Goal: Check status: Check status

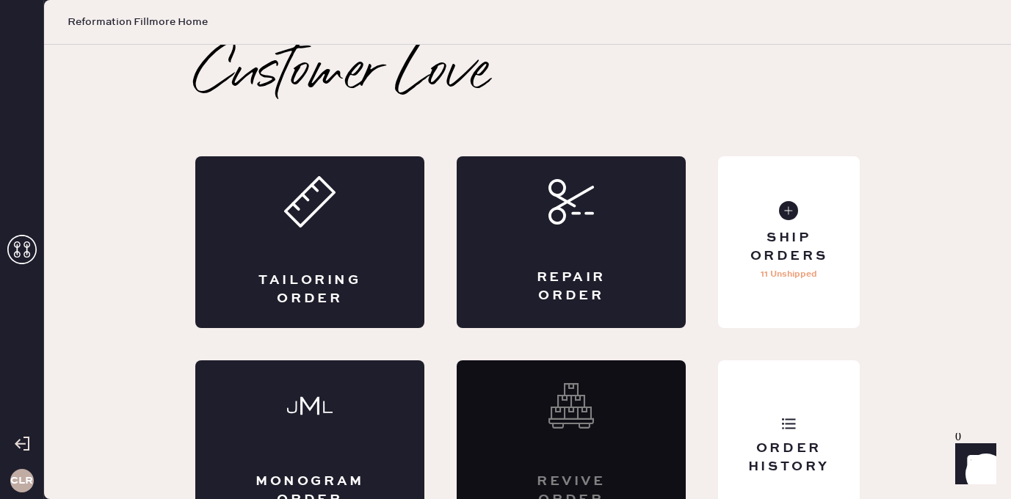
click at [19, 247] on icon at bounding box center [21, 249] width 29 height 29
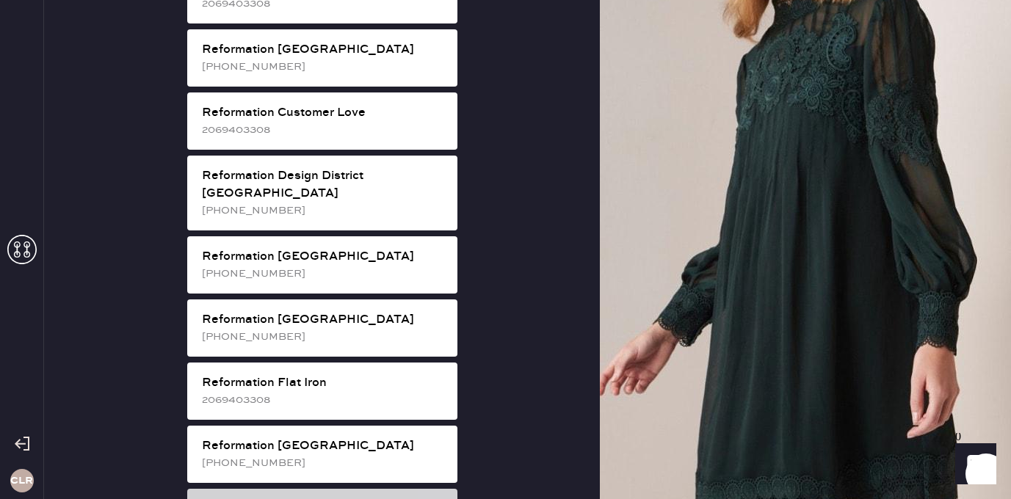
scroll to position [852, 0]
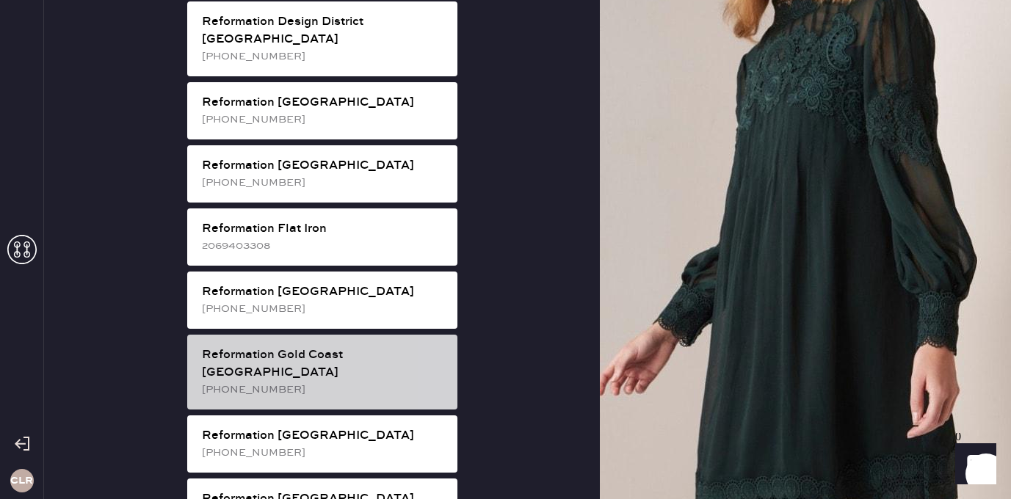
click at [361, 382] on div "[PHONE_NUMBER]" at bounding box center [324, 390] width 244 height 16
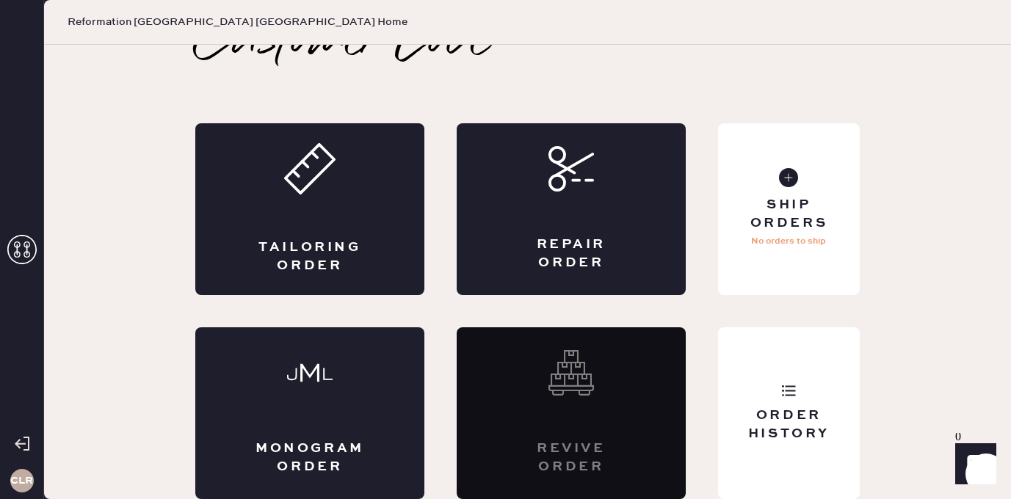
scroll to position [33, 0]
click at [810, 375] on div "Order History" at bounding box center [789, 414] width 142 height 172
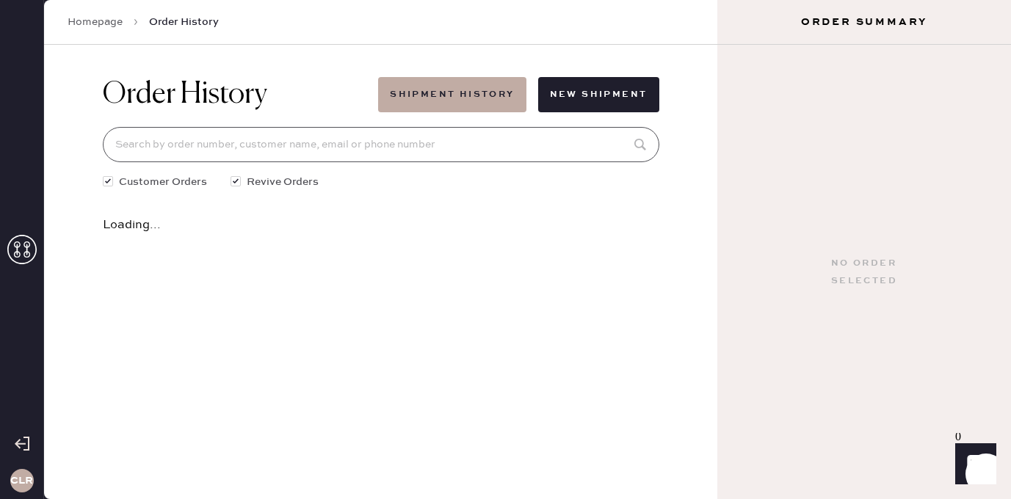
click at [353, 159] on input at bounding box center [381, 144] width 557 height 35
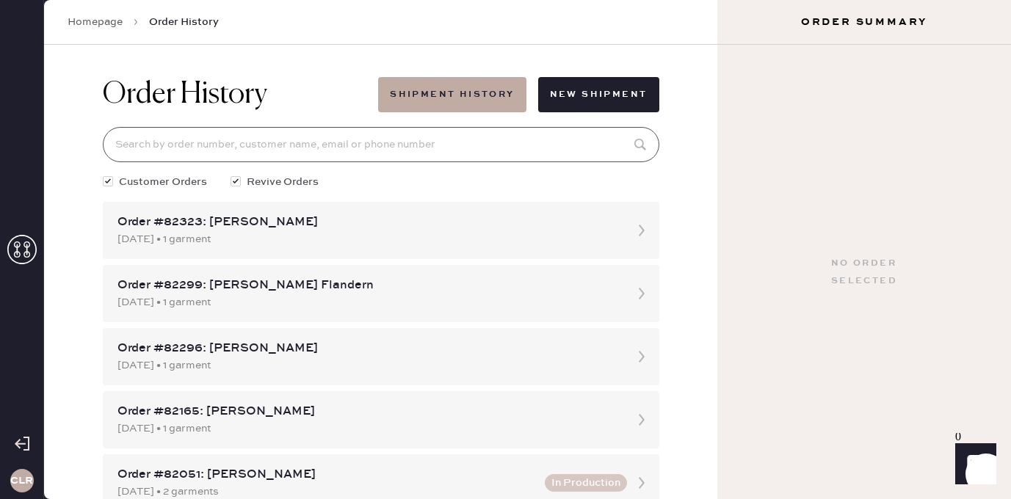
paste input "[EMAIL_ADDRESS][DOMAIN_NAME]"
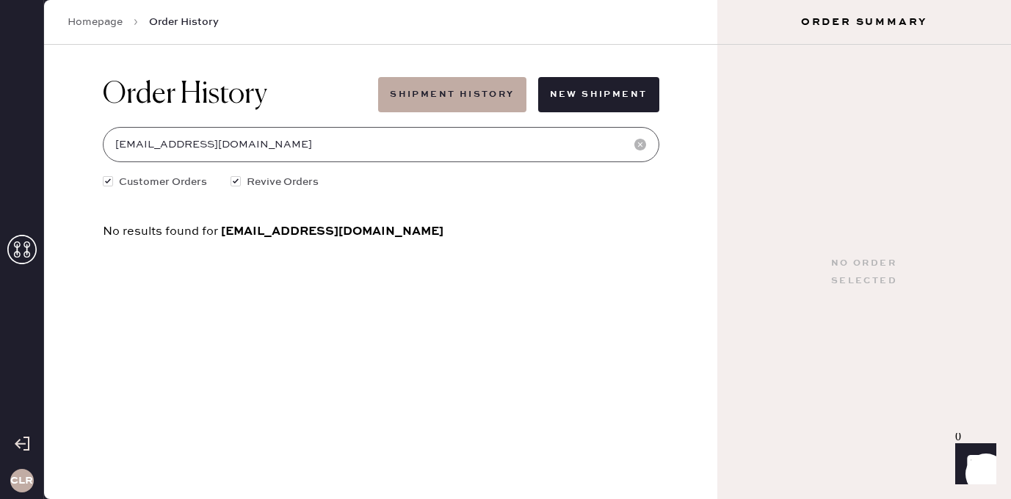
type input "[EMAIL_ADDRESS][DOMAIN_NAME]"
click at [24, 255] on icon at bounding box center [21, 249] width 29 height 29
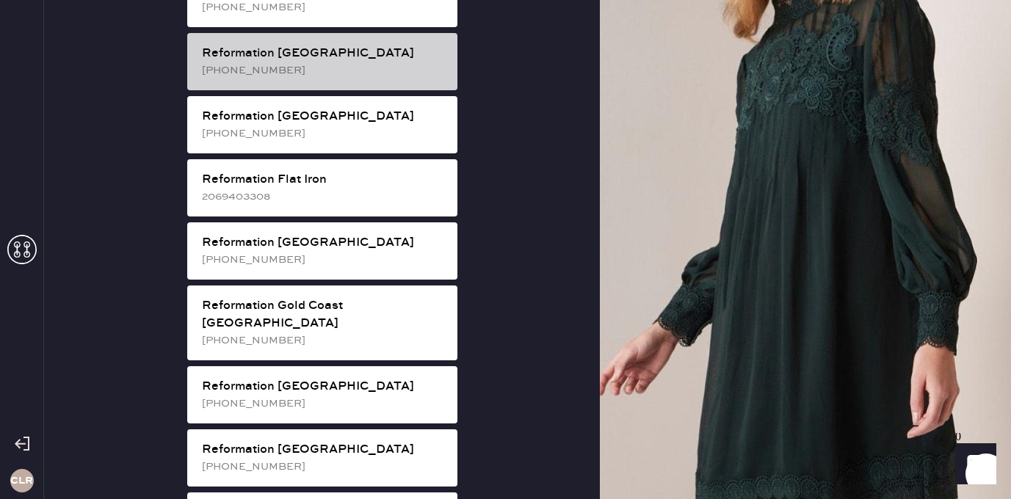
scroll to position [1022, 0]
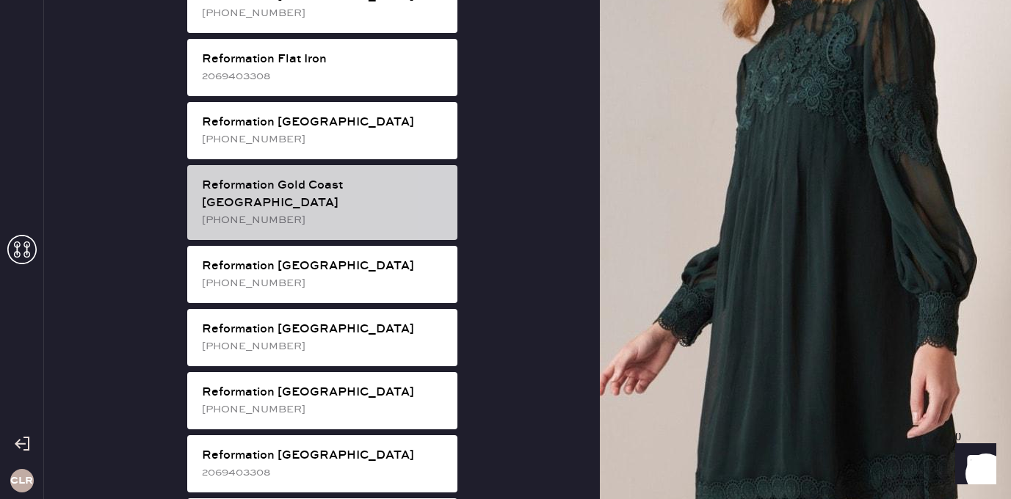
click at [390, 212] on div "[PHONE_NUMBER]" at bounding box center [324, 220] width 244 height 16
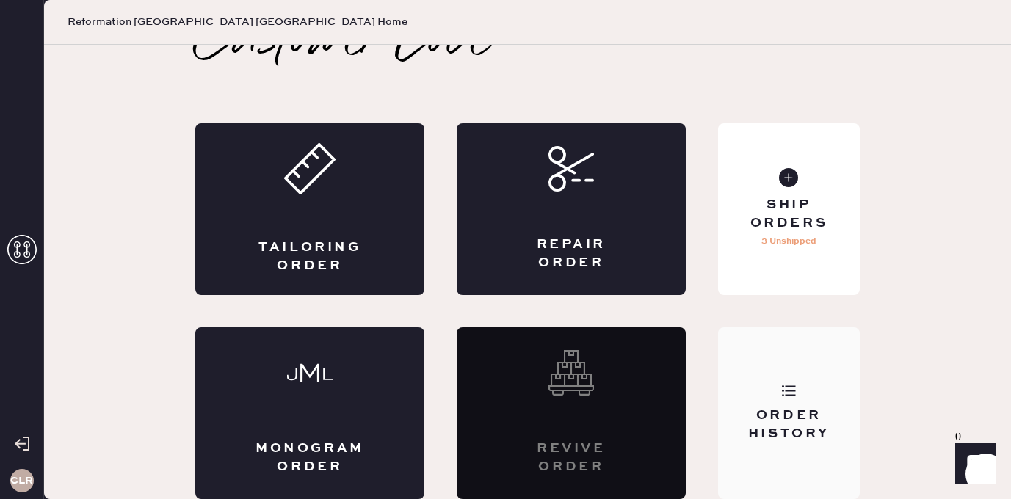
click at [825, 399] on div "Order History" at bounding box center [789, 414] width 142 height 172
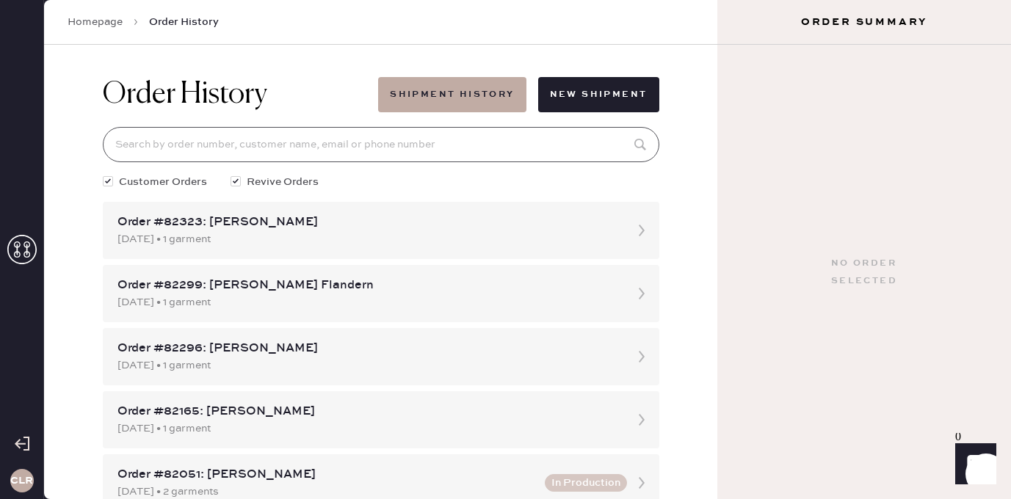
click at [352, 141] on input at bounding box center [381, 144] width 557 height 35
paste input "[PERSON_NAME]"
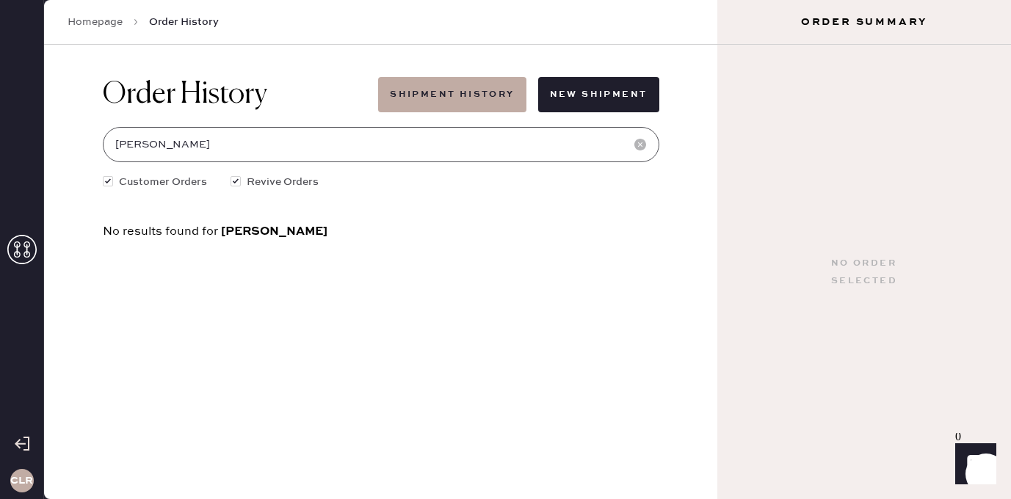
type input "[PERSON_NAME]"
